Goal: Complete application form

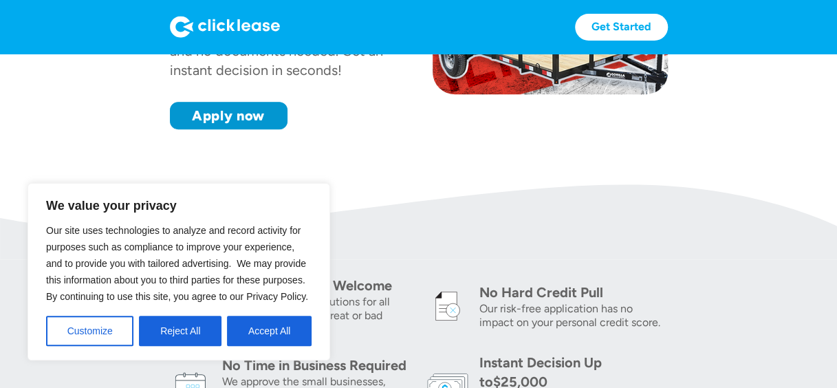
scroll to position [347, 0]
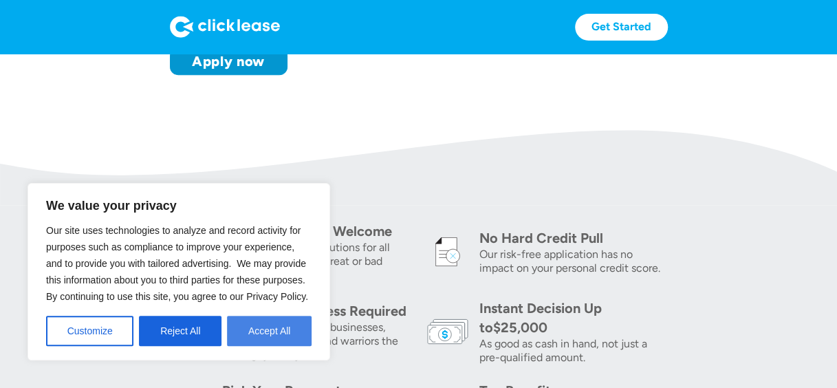
click at [274, 334] on button "Accept All" at bounding box center [269, 331] width 85 height 30
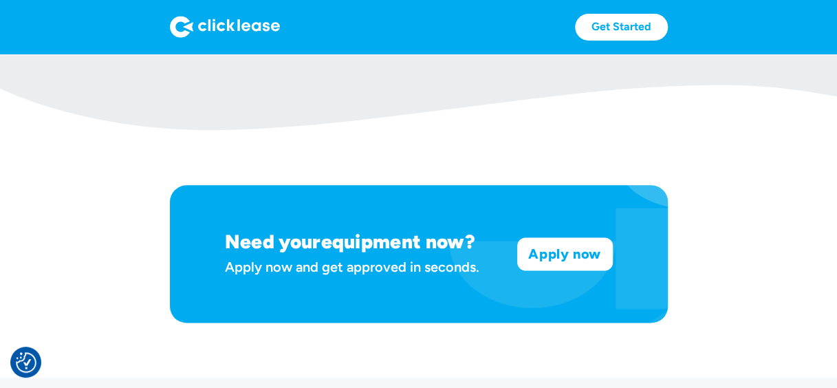
scroll to position [751, 0]
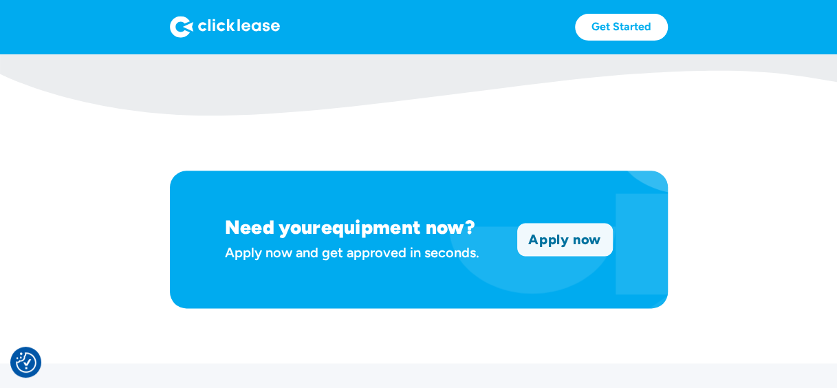
click at [607, 243] on link "Apply now" at bounding box center [565, 240] width 94 height 32
click at [623, 33] on link "Get Started" at bounding box center [621, 27] width 93 height 27
